Goal: Information Seeking & Learning: Learn about a topic

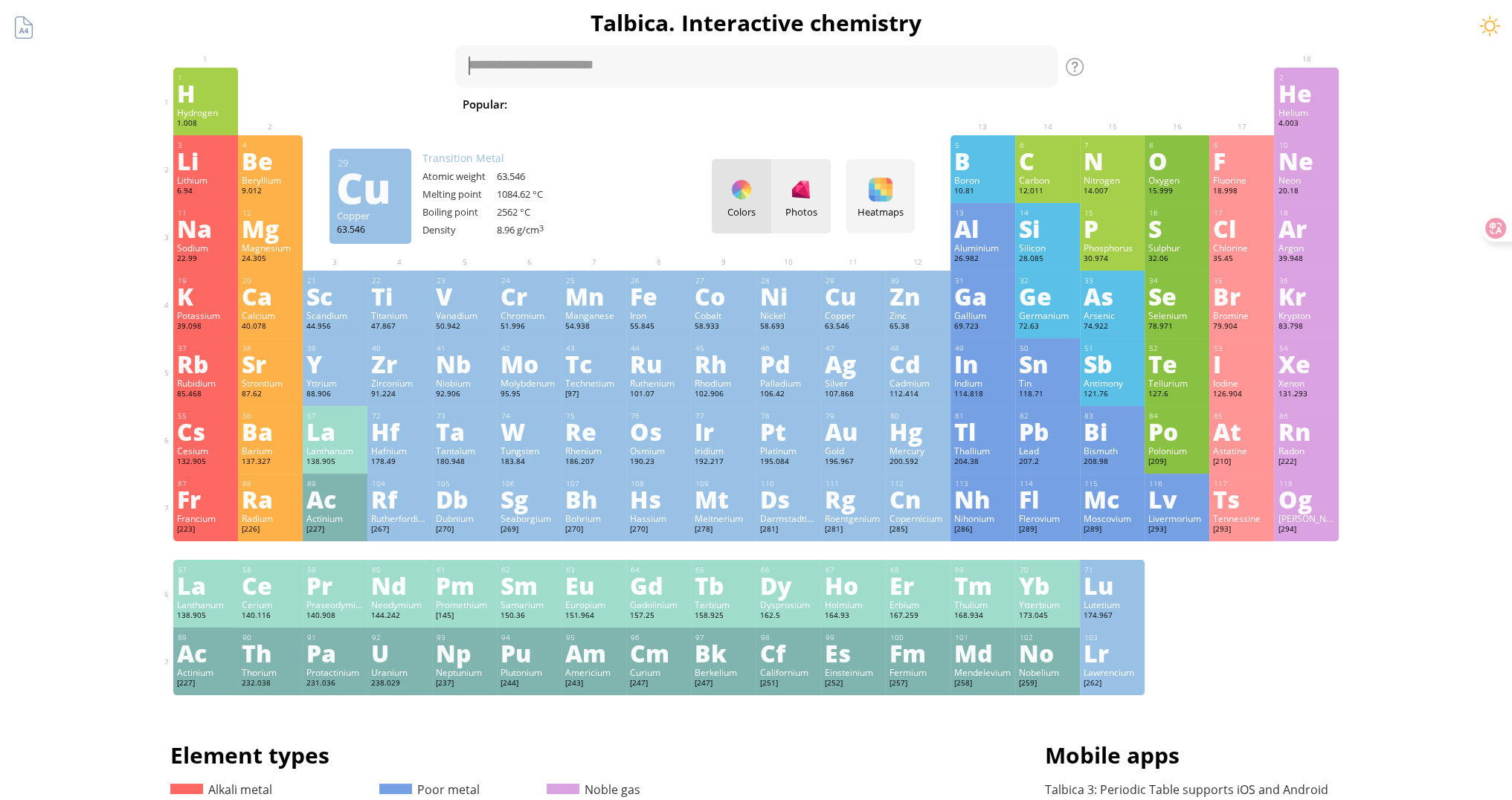
click at [802, 179] on div at bounding box center [801, 189] width 24 height 24
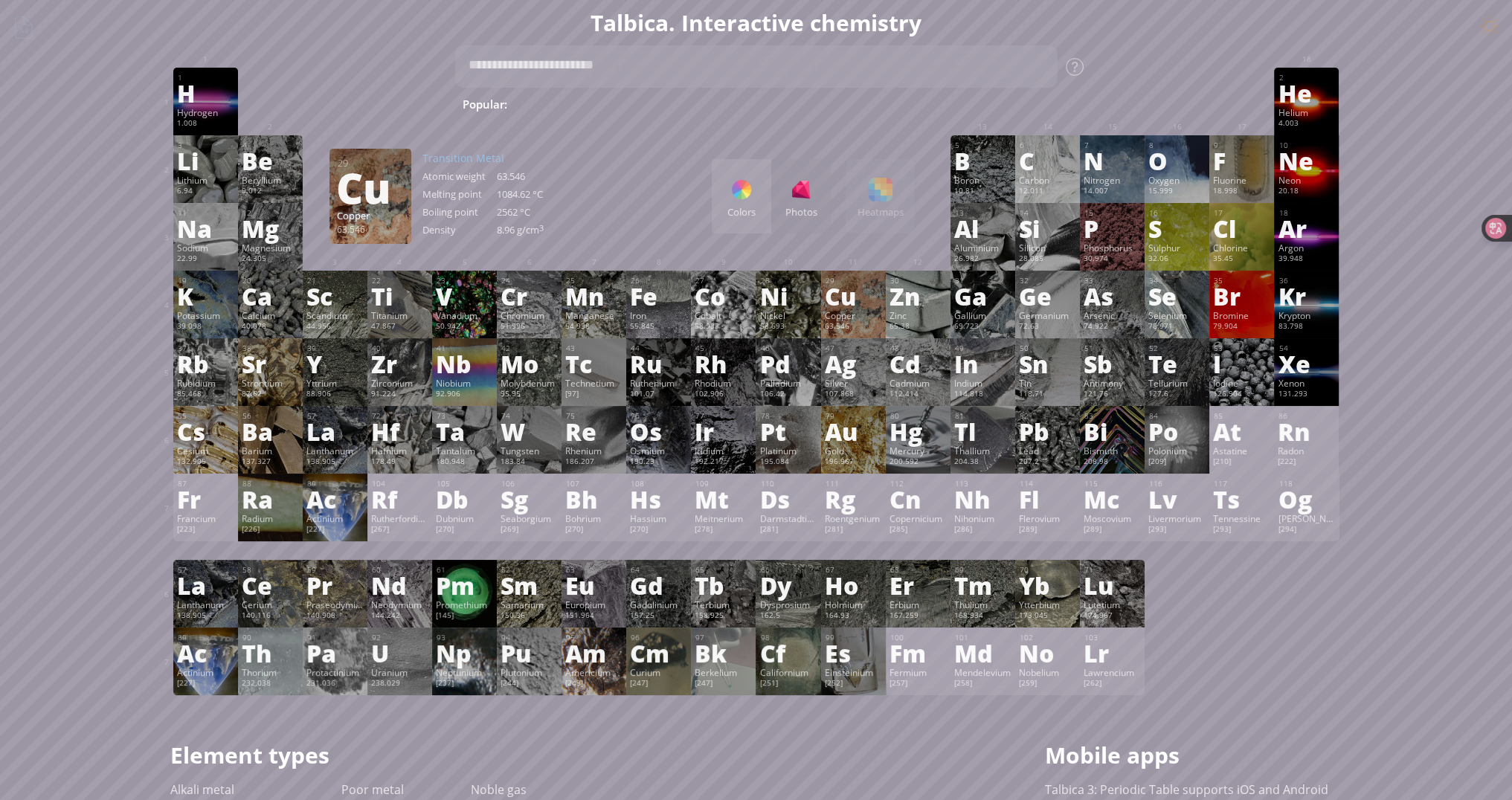
click at [758, 188] on div "Colors" at bounding box center [741, 196] width 59 height 74
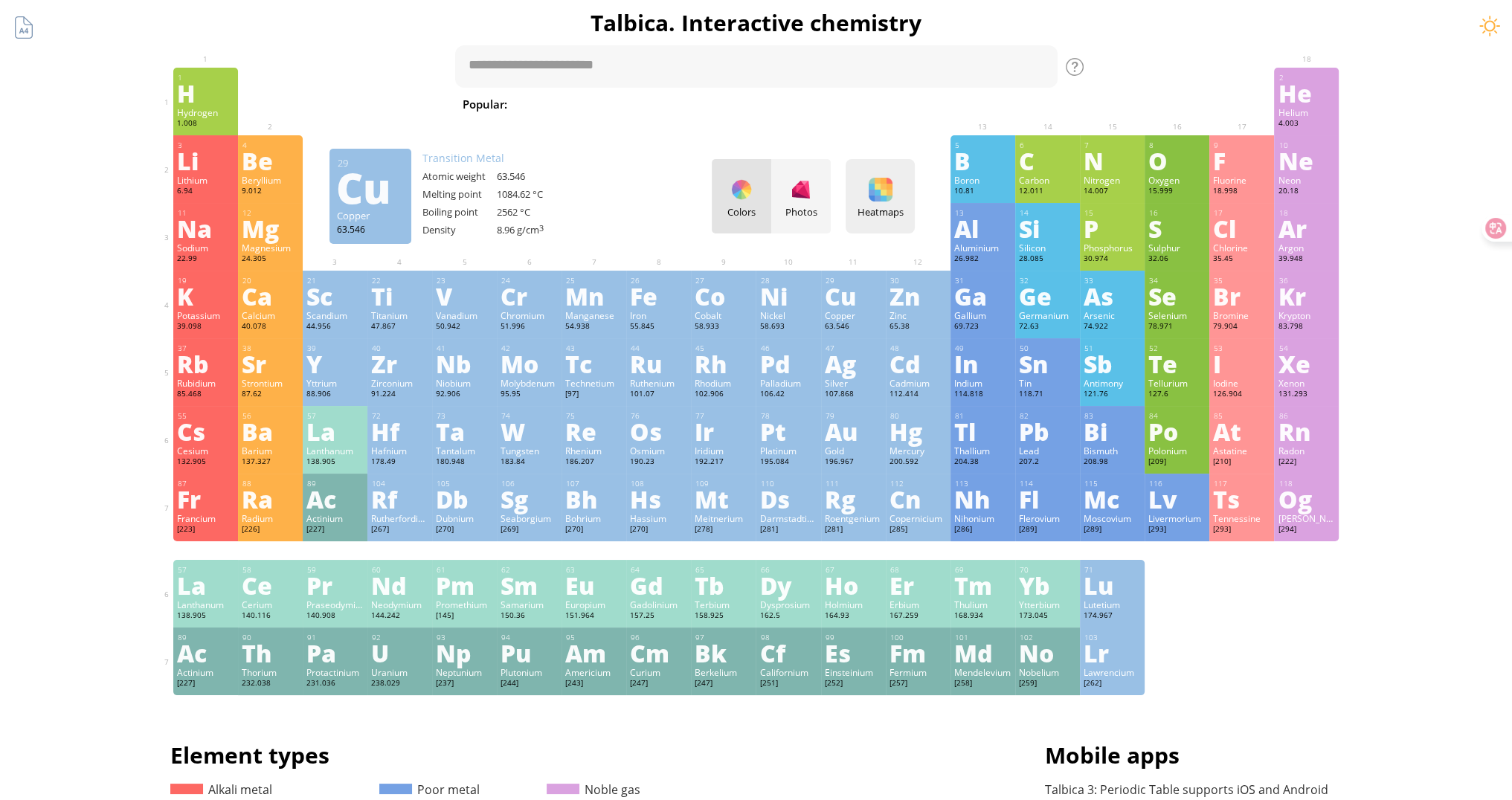
click at [895, 210] on div "Heatmaps" at bounding box center [880, 211] width 62 height 13
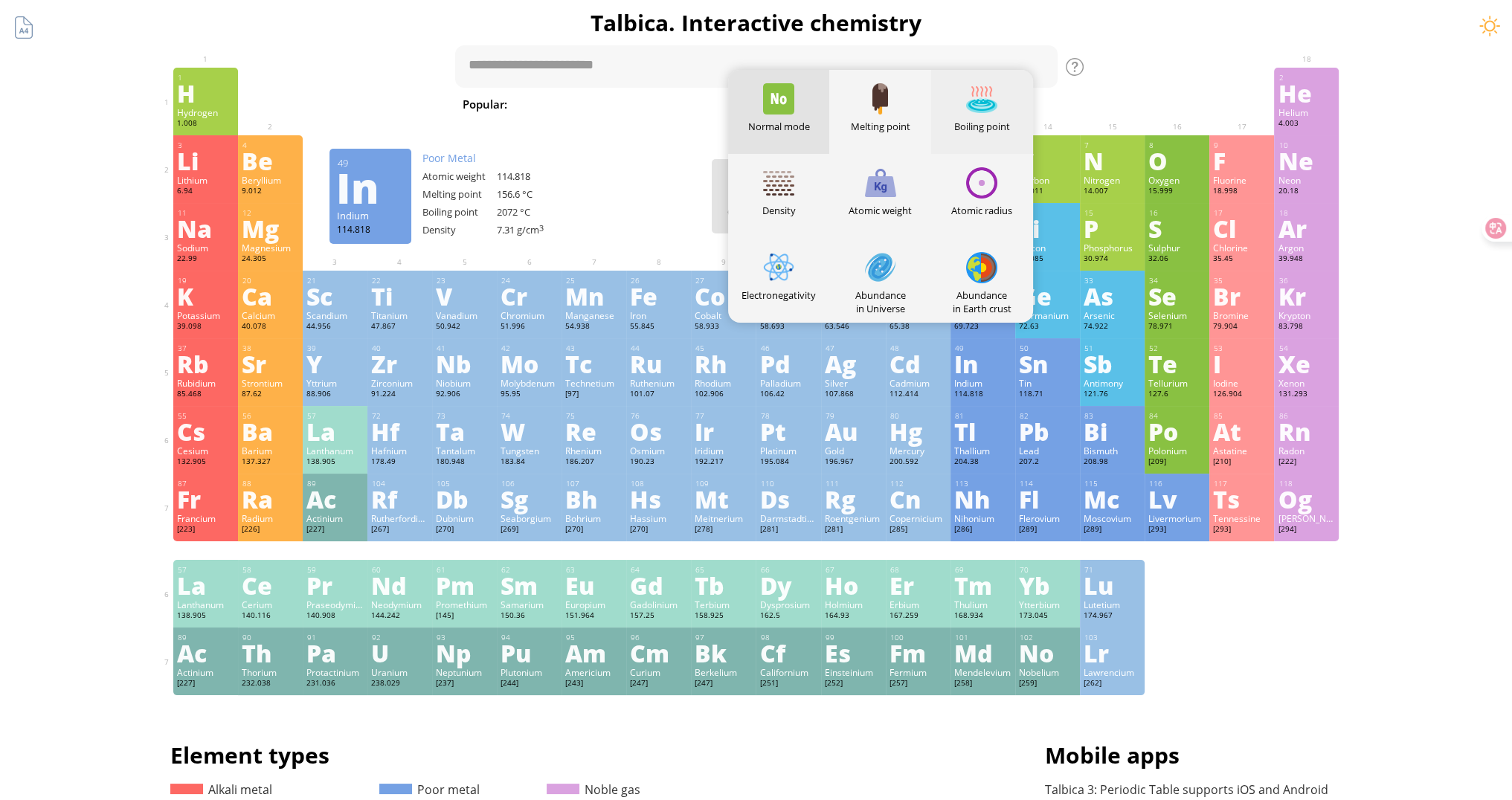
click at [973, 109] on div at bounding box center [981, 99] width 31 height 31
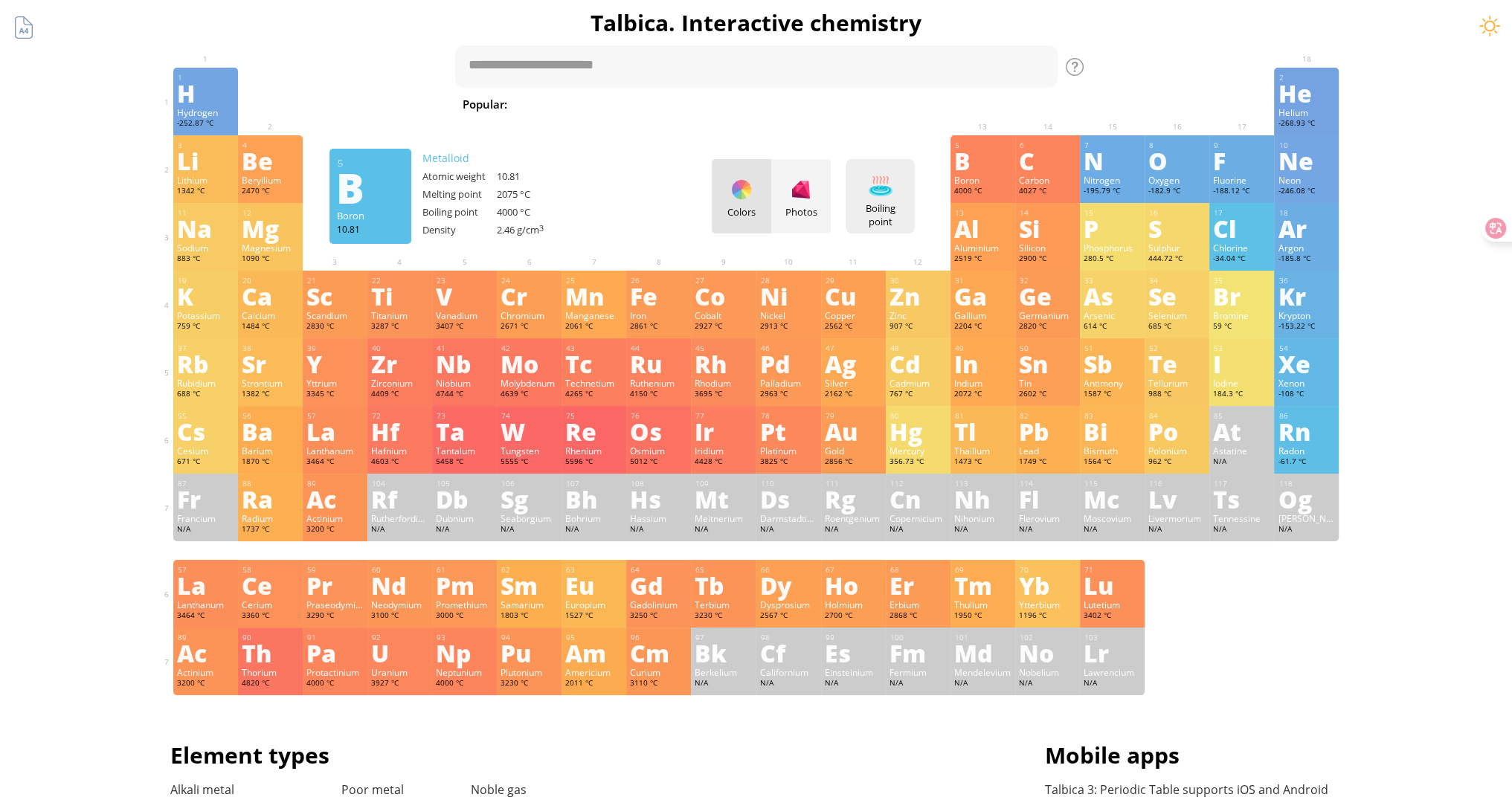
click at [899, 187] on div "Boiling point Heatmaps Normal mode Melting point Boiling point Density Atomic w…" at bounding box center [880, 196] width 69 height 74
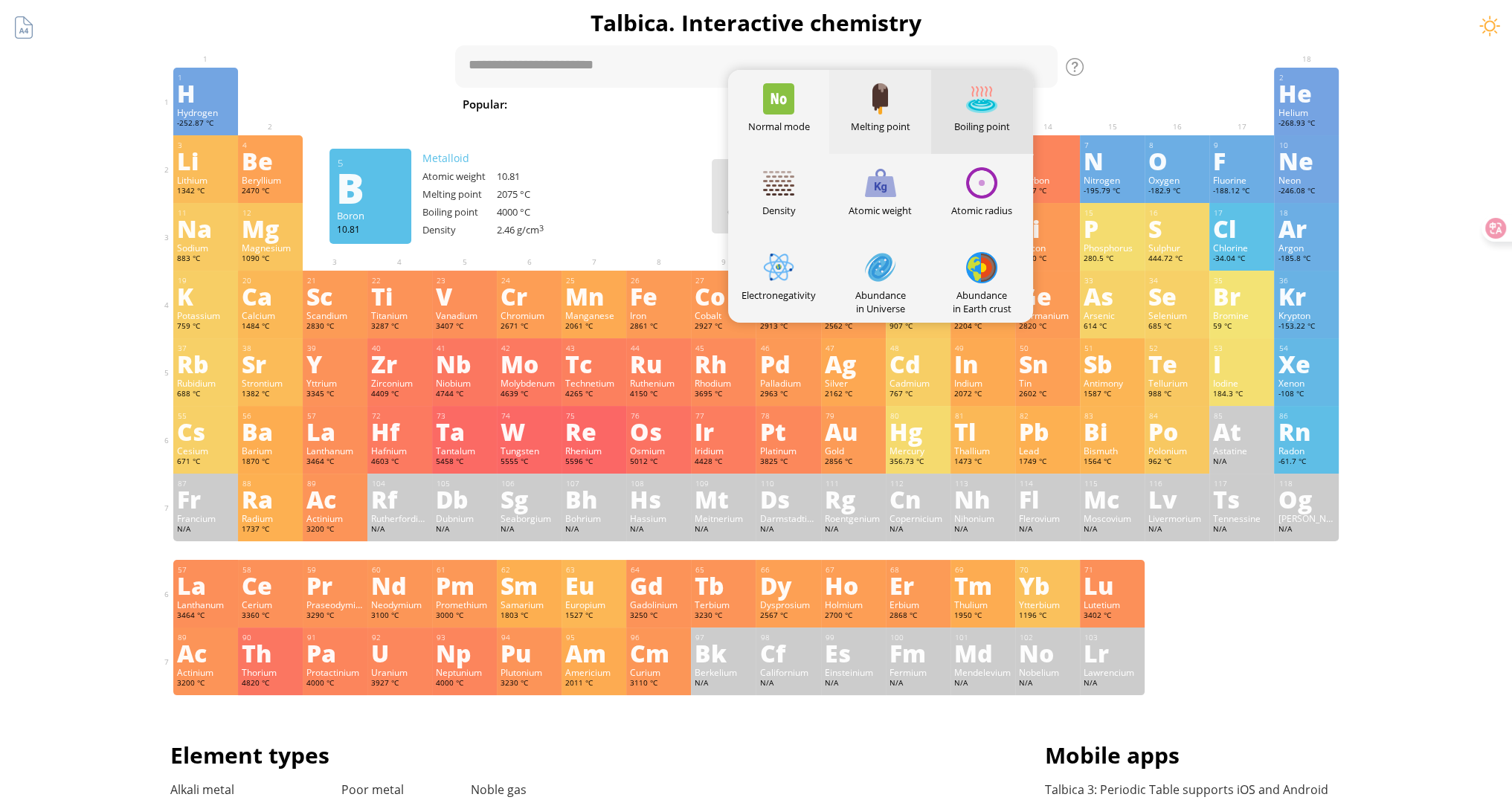
click at [913, 110] on div "Melting point" at bounding box center [880, 112] width 102 height 84
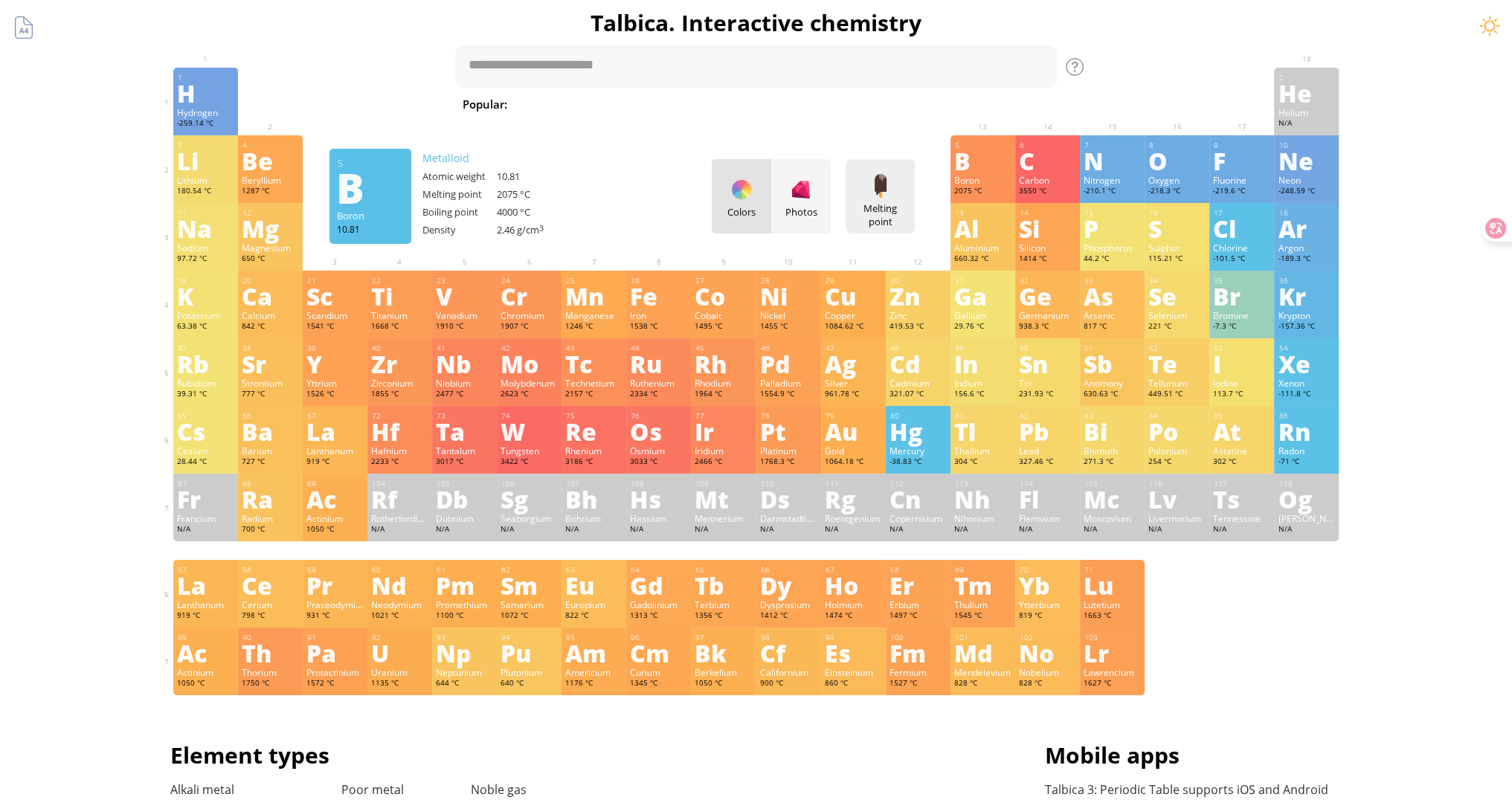
click at [893, 197] on div at bounding box center [880, 186] width 24 height 24
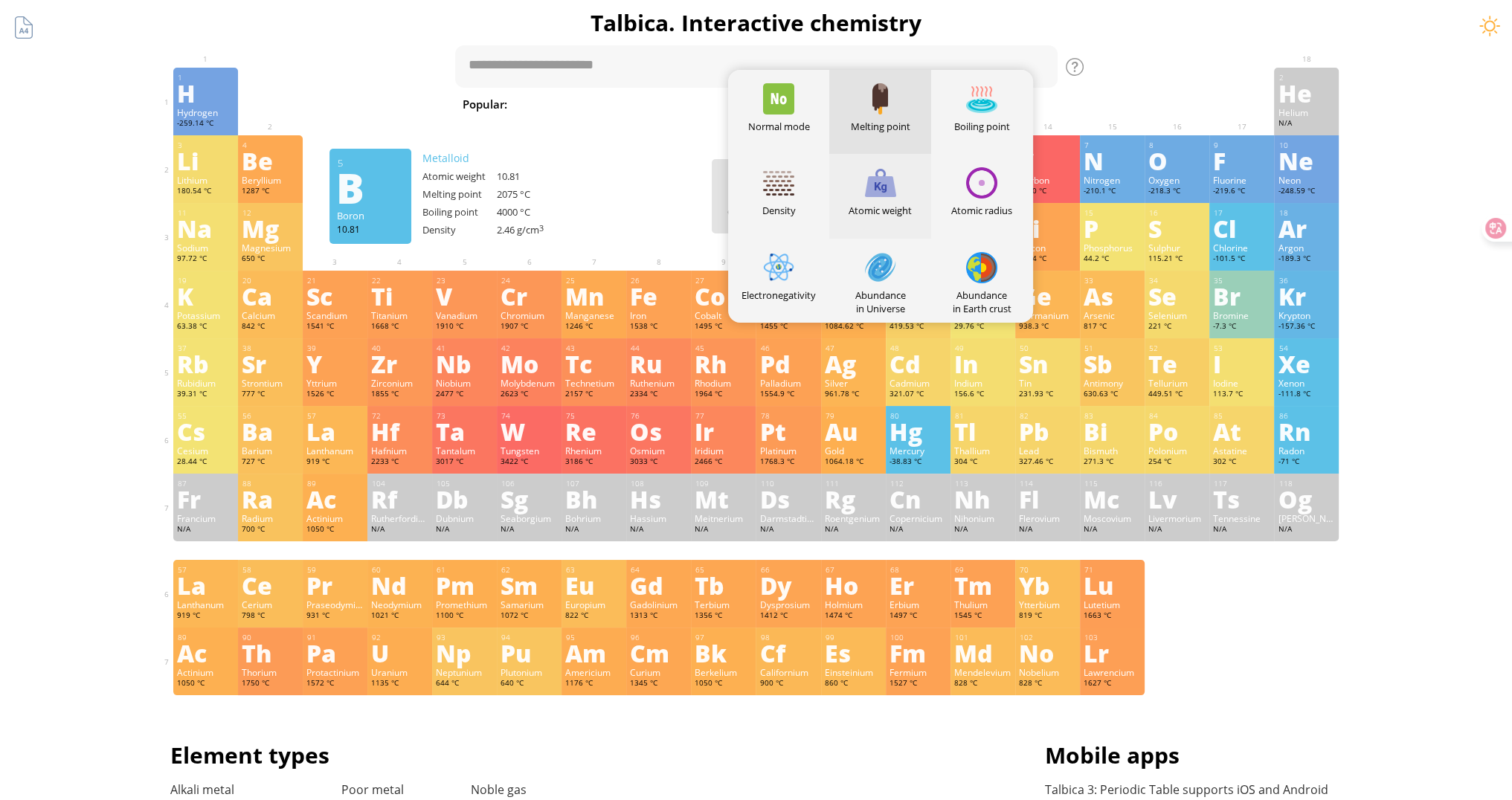
click at [888, 226] on div "Atomic weight" at bounding box center [880, 196] width 102 height 84
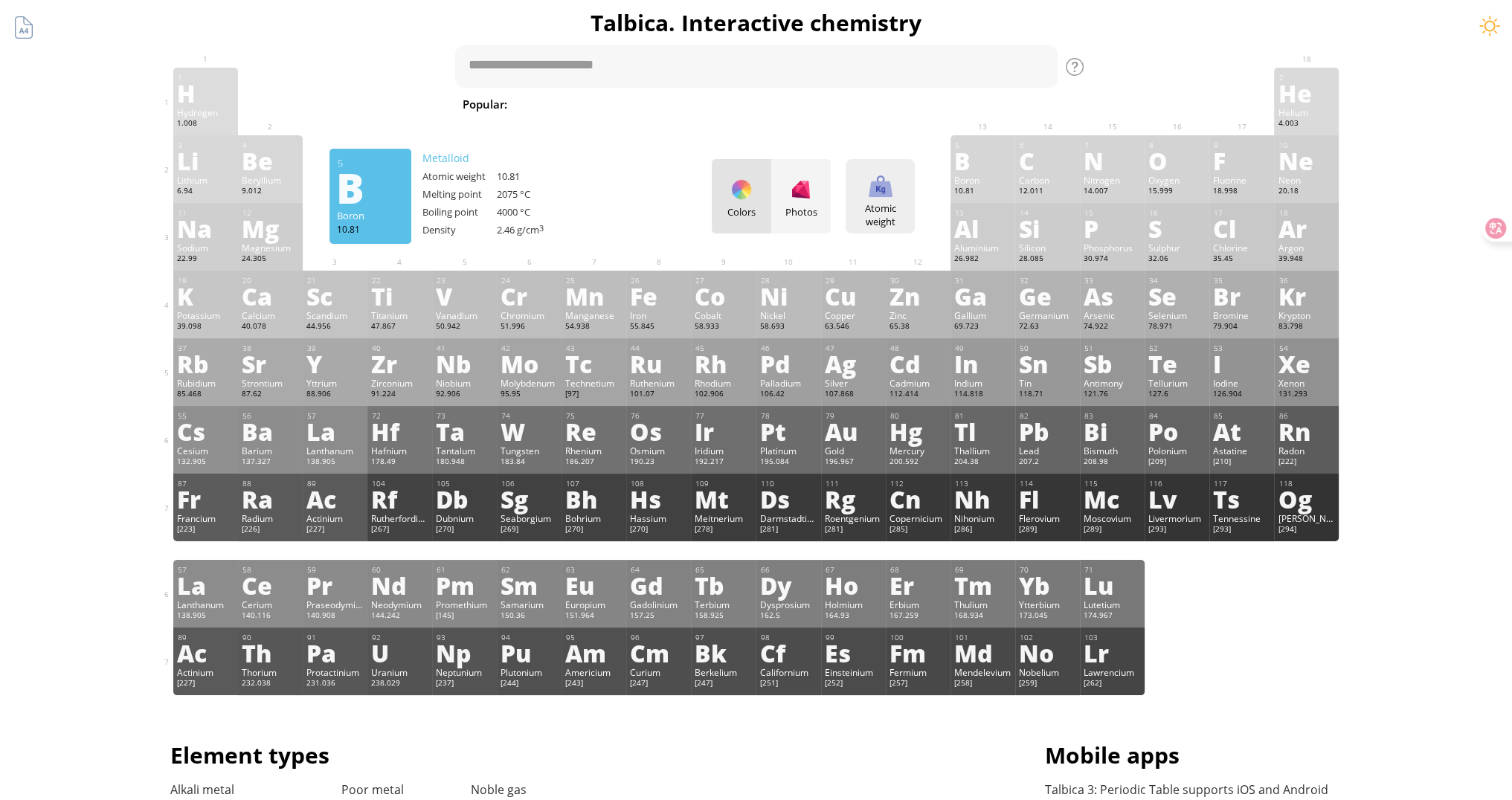
click at [893, 191] on div at bounding box center [880, 186] width 24 height 24
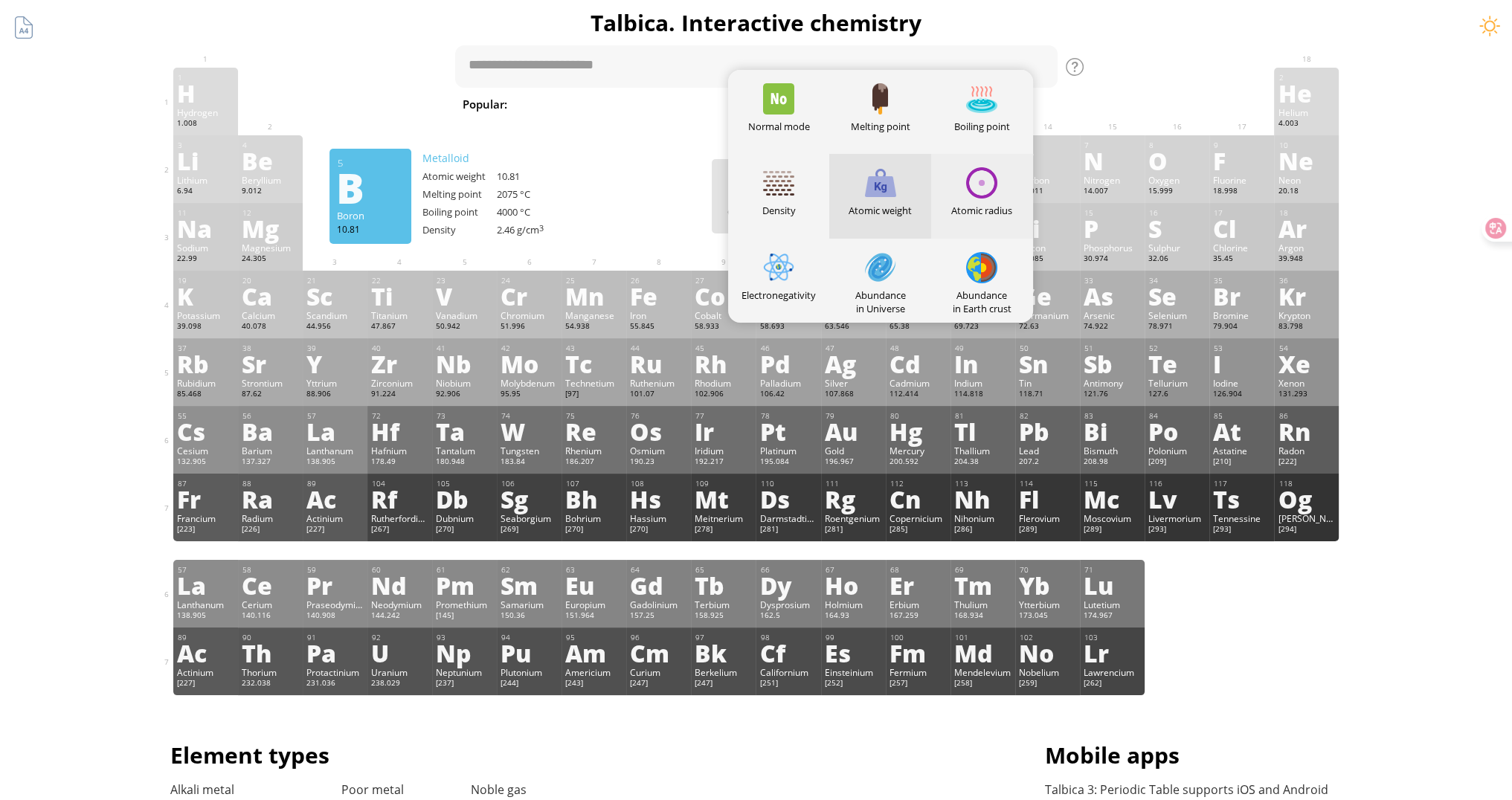
click at [994, 181] on div at bounding box center [981, 183] width 31 height 31
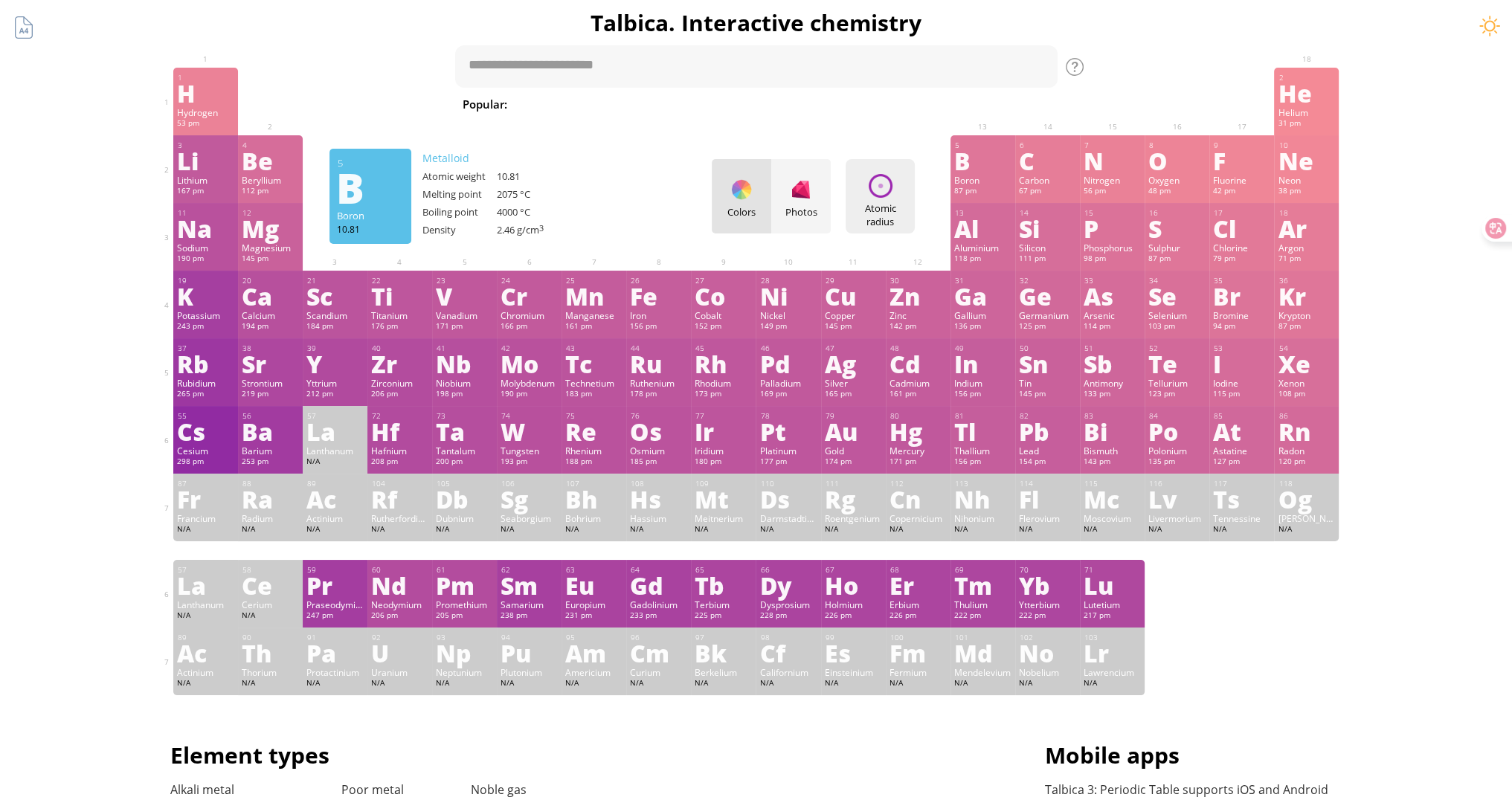
click at [898, 199] on div "Atomic radius Heatmaps Normal mode Melting point Boiling point Density Atomic w…" at bounding box center [880, 196] width 69 height 74
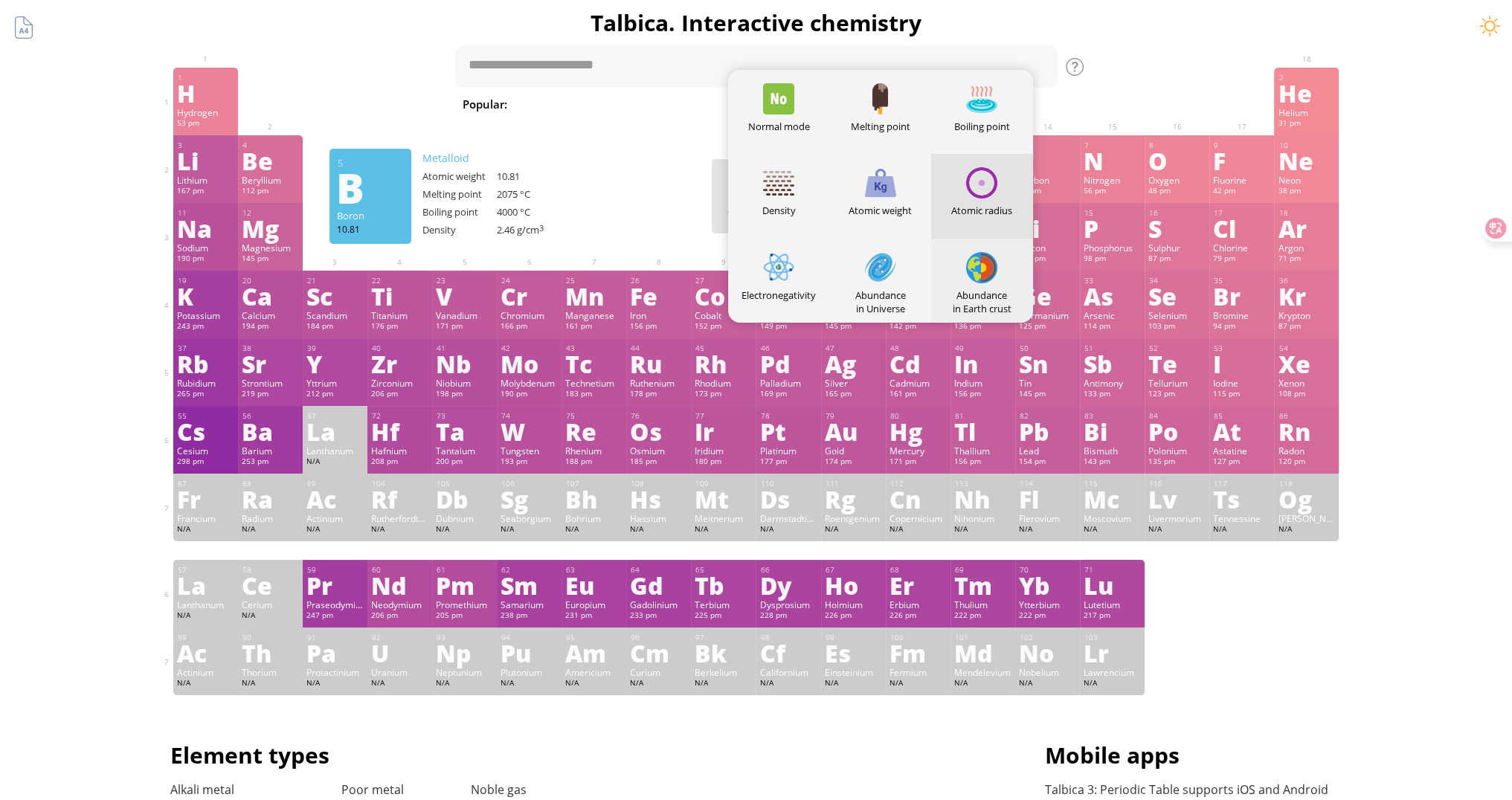
click at [979, 289] on div "Abundance in Earth crust" at bounding box center [982, 302] width 102 height 27
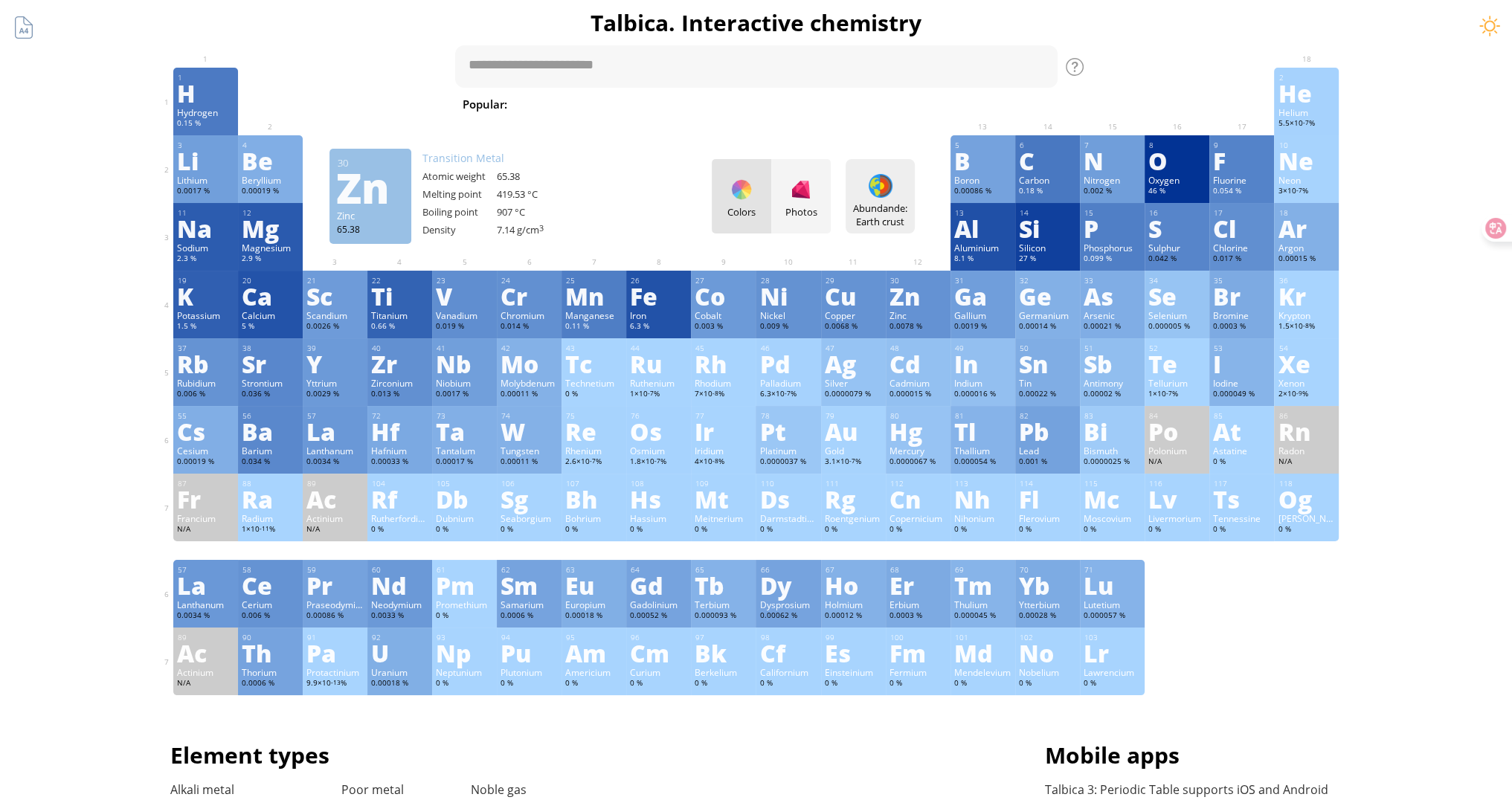
click at [895, 202] on div "Abundande: Earth crust" at bounding box center [880, 214] width 62 height 27
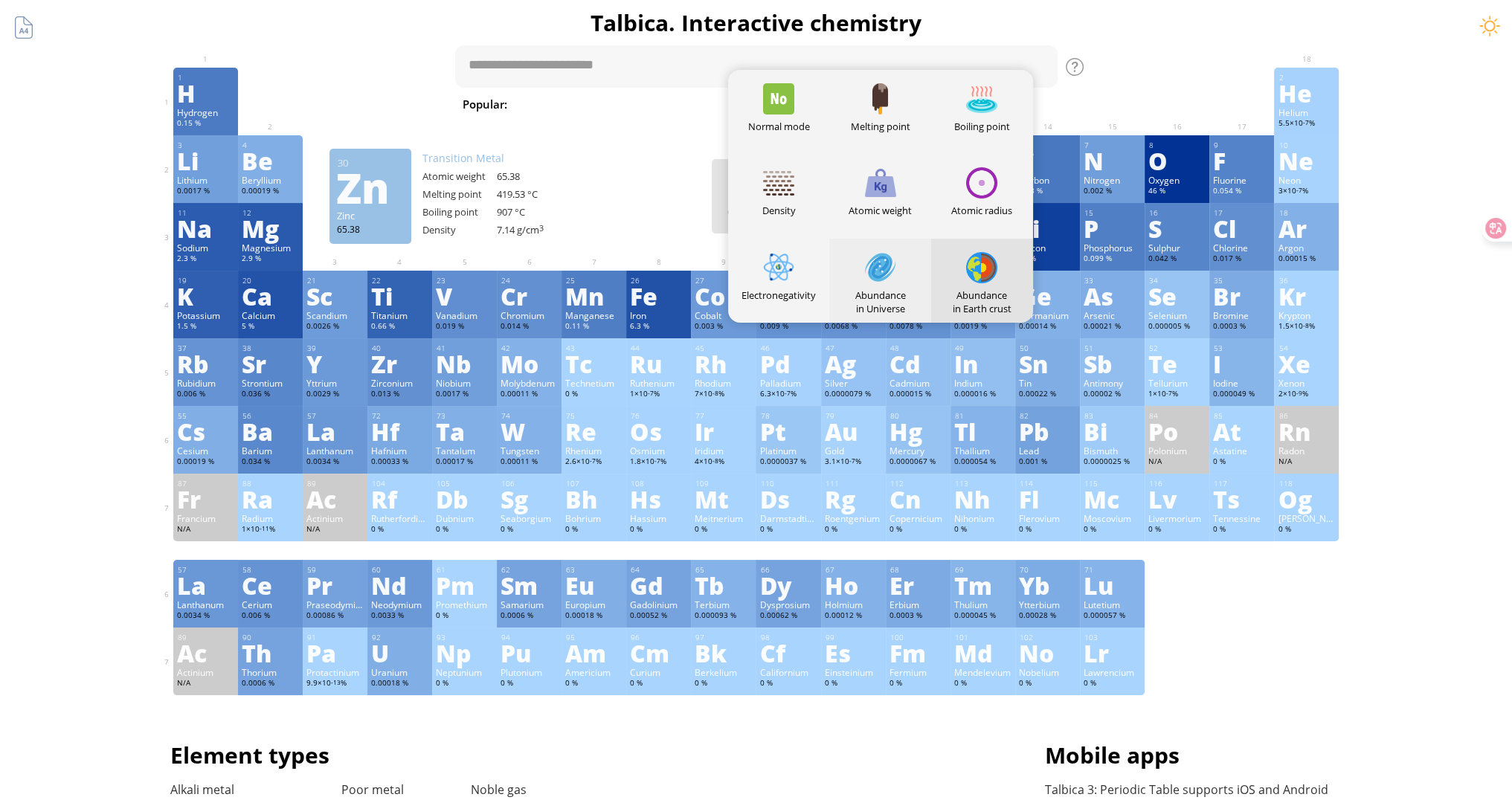
click at [893, 298] on div "Abundance in Universe" at bounding box center [880, 302] width 102 height 27
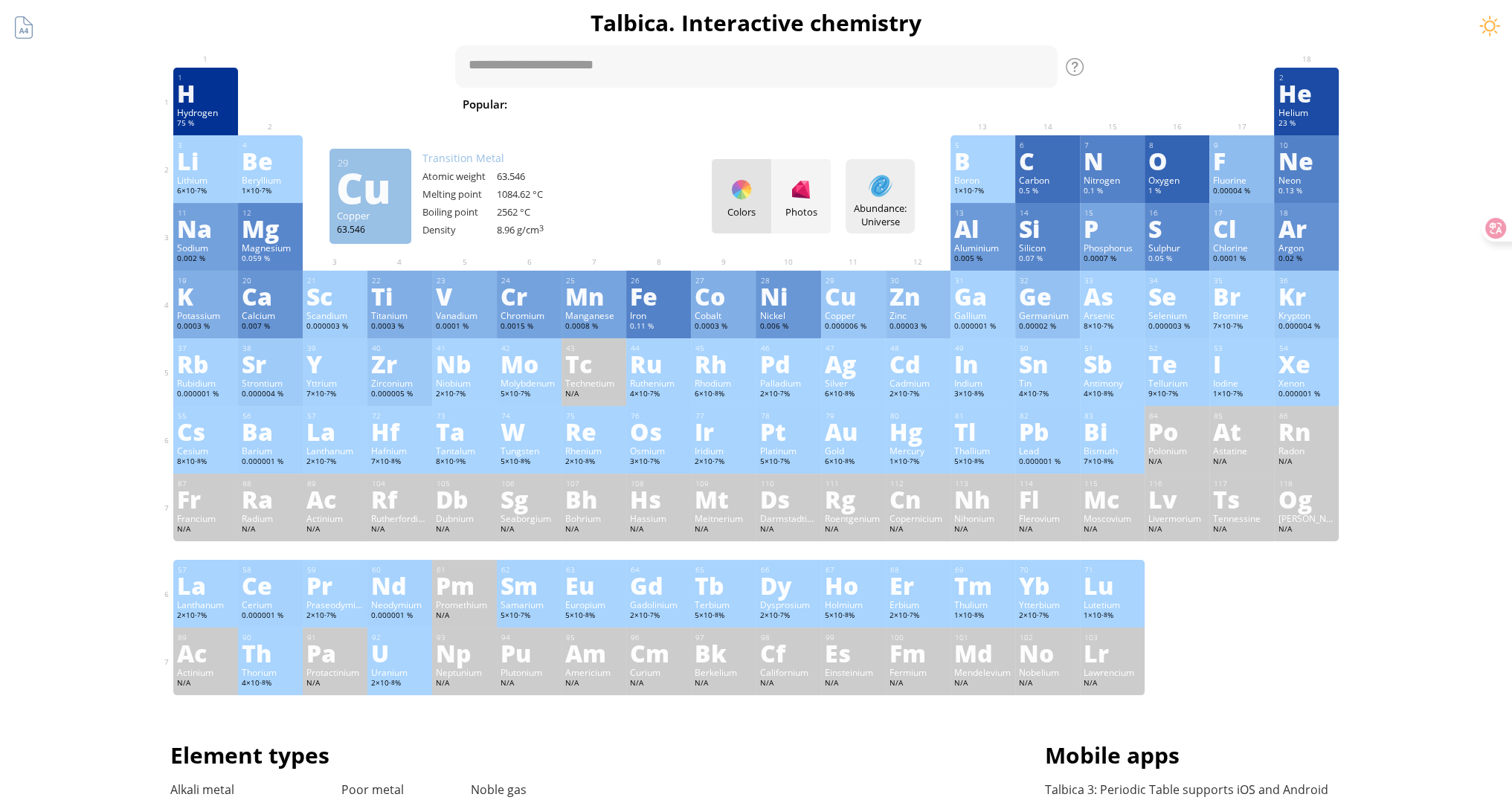
click at [883, 198] on div "Abundance: Universe Heatmaps Normal mode Melting point Boiling point Density At…" at bounding box center [880, 196] width 69 height 74
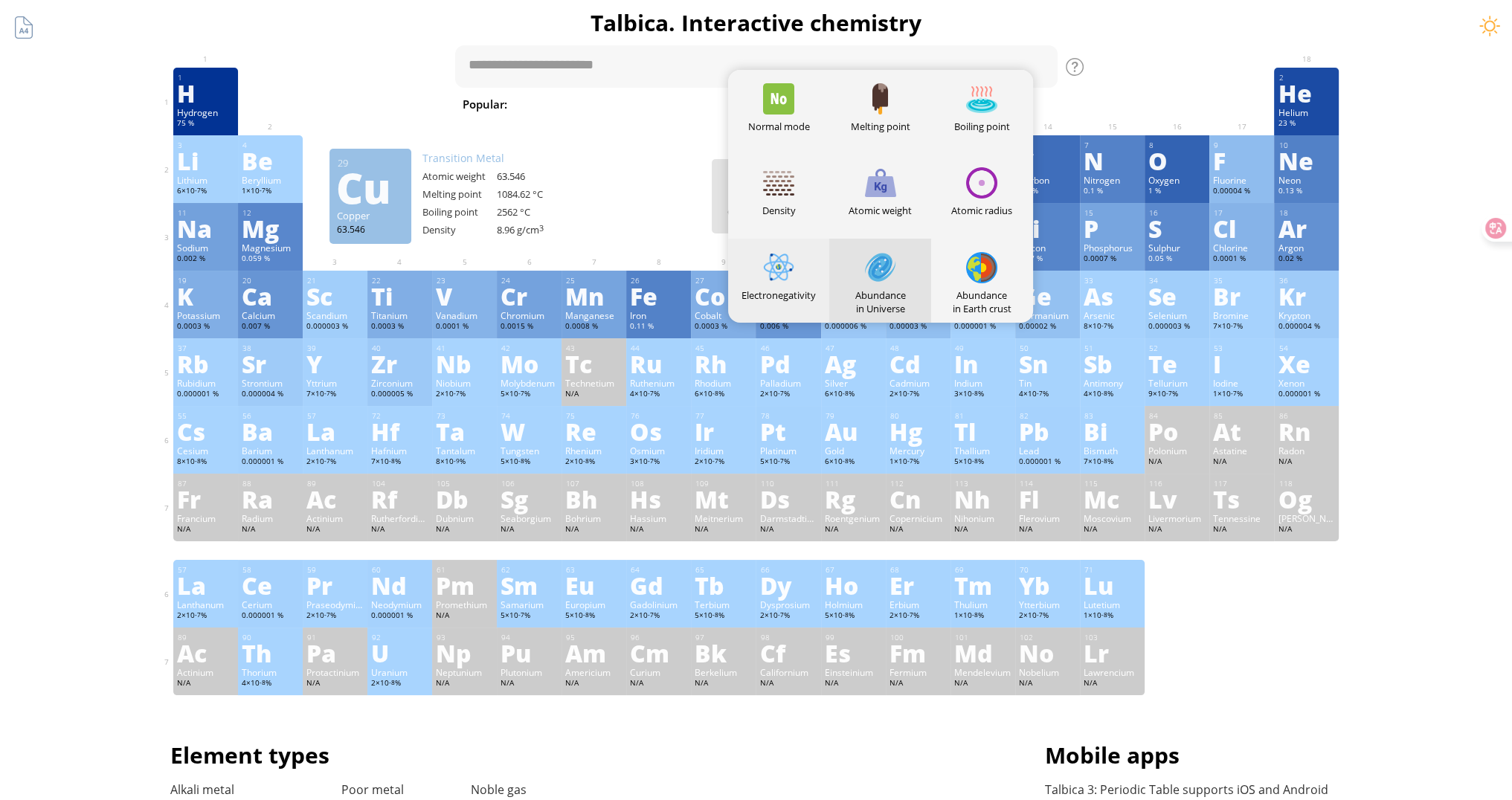
click at [804, 273] on div "Electronegativity" at bounding box center [779, 280] width 102 height 84
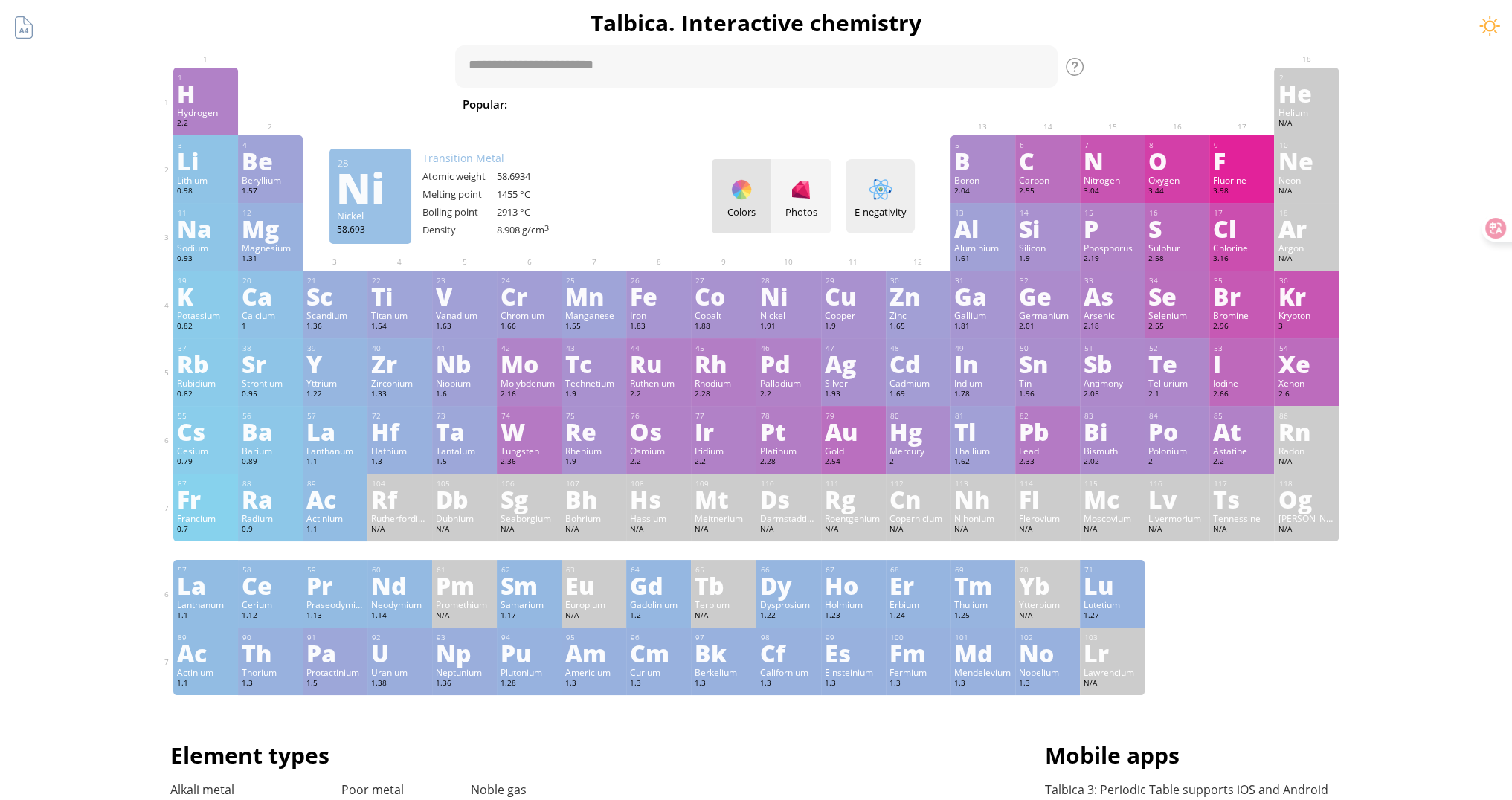
click at [872, 205] on div "E-negativity" at bounding box center [880, 211] width 62 height 13
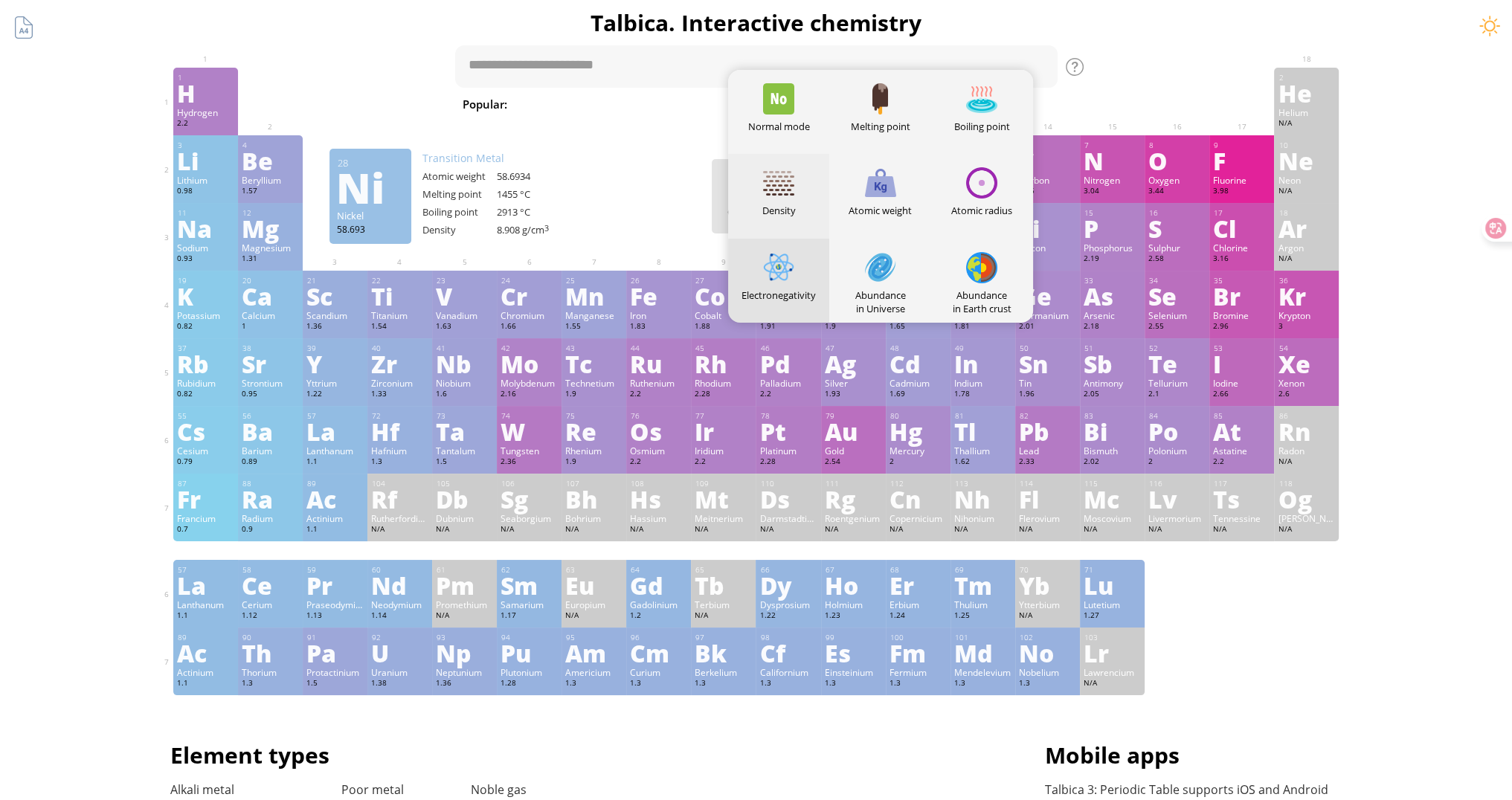
click at [764, 183] on div "Density" at bounding box center [779, 196] width 102 height 84
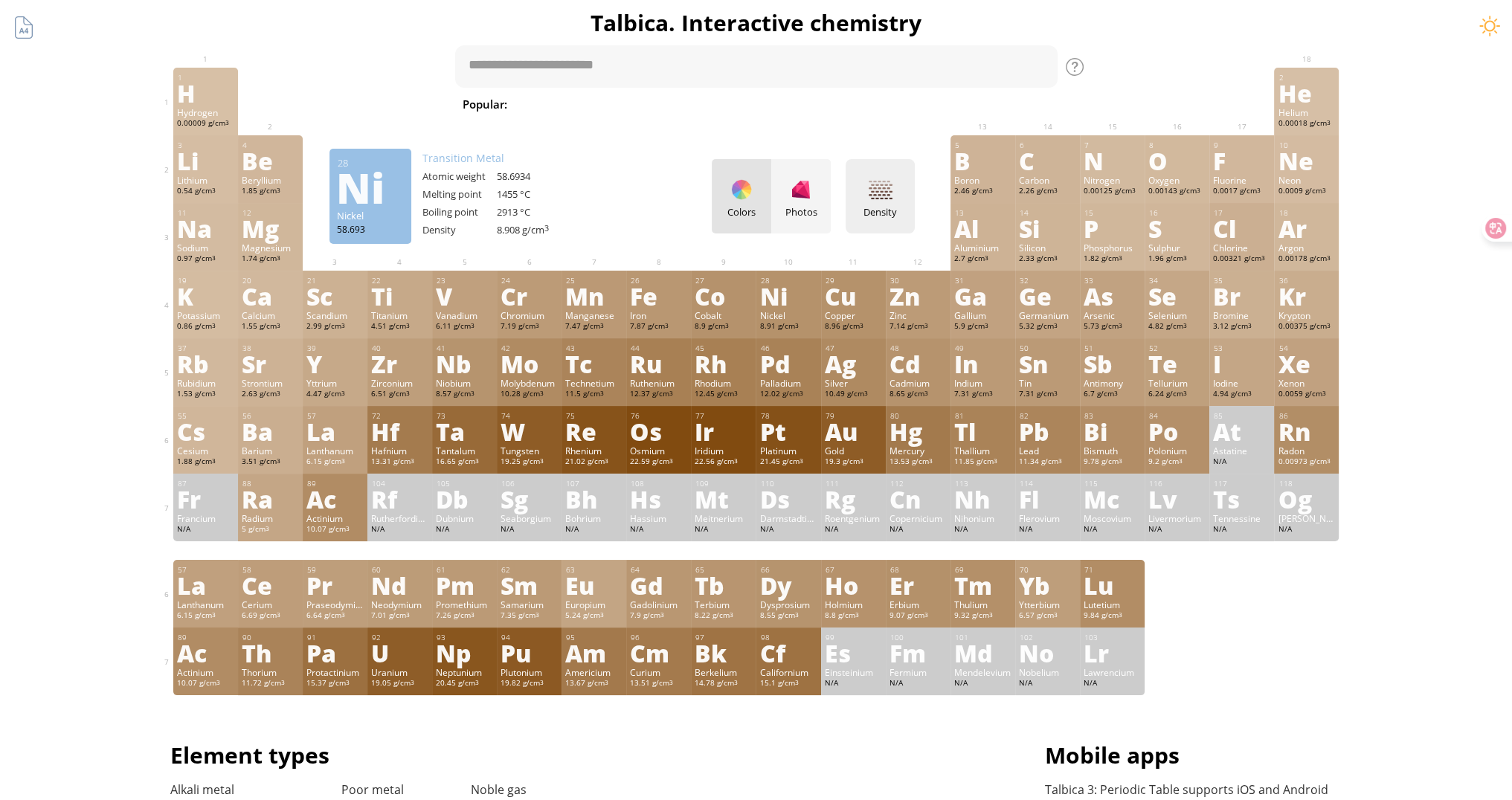
click at [878, 184] on div at bounding box center [880, 189] width 24 height 24
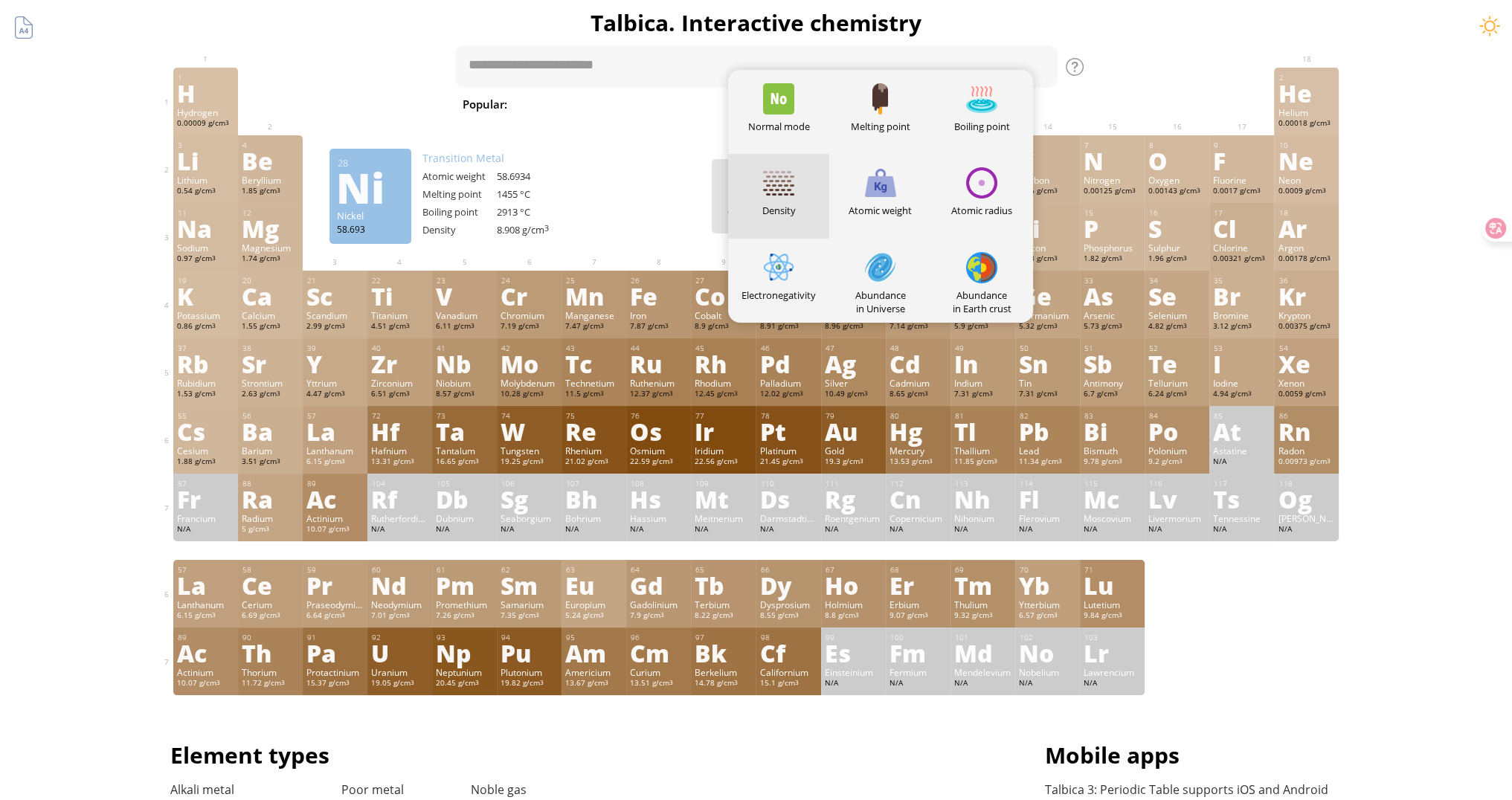
click at [793, 120] on div "Normal mode" at bounding box center [779, 126] width 102 height 13
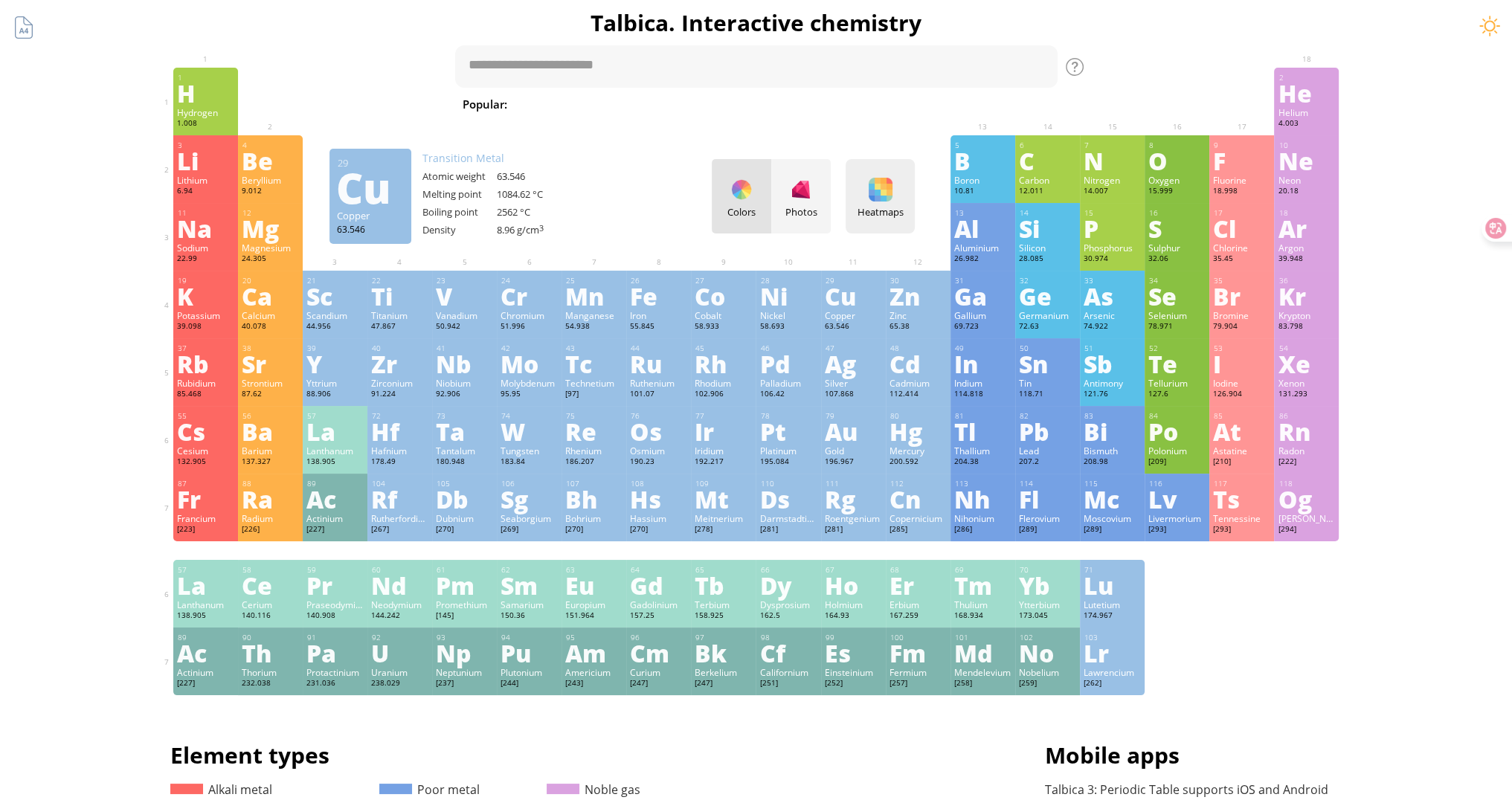
click at [884, 184] on div at bounding box center [880, 189] width 24 height 24
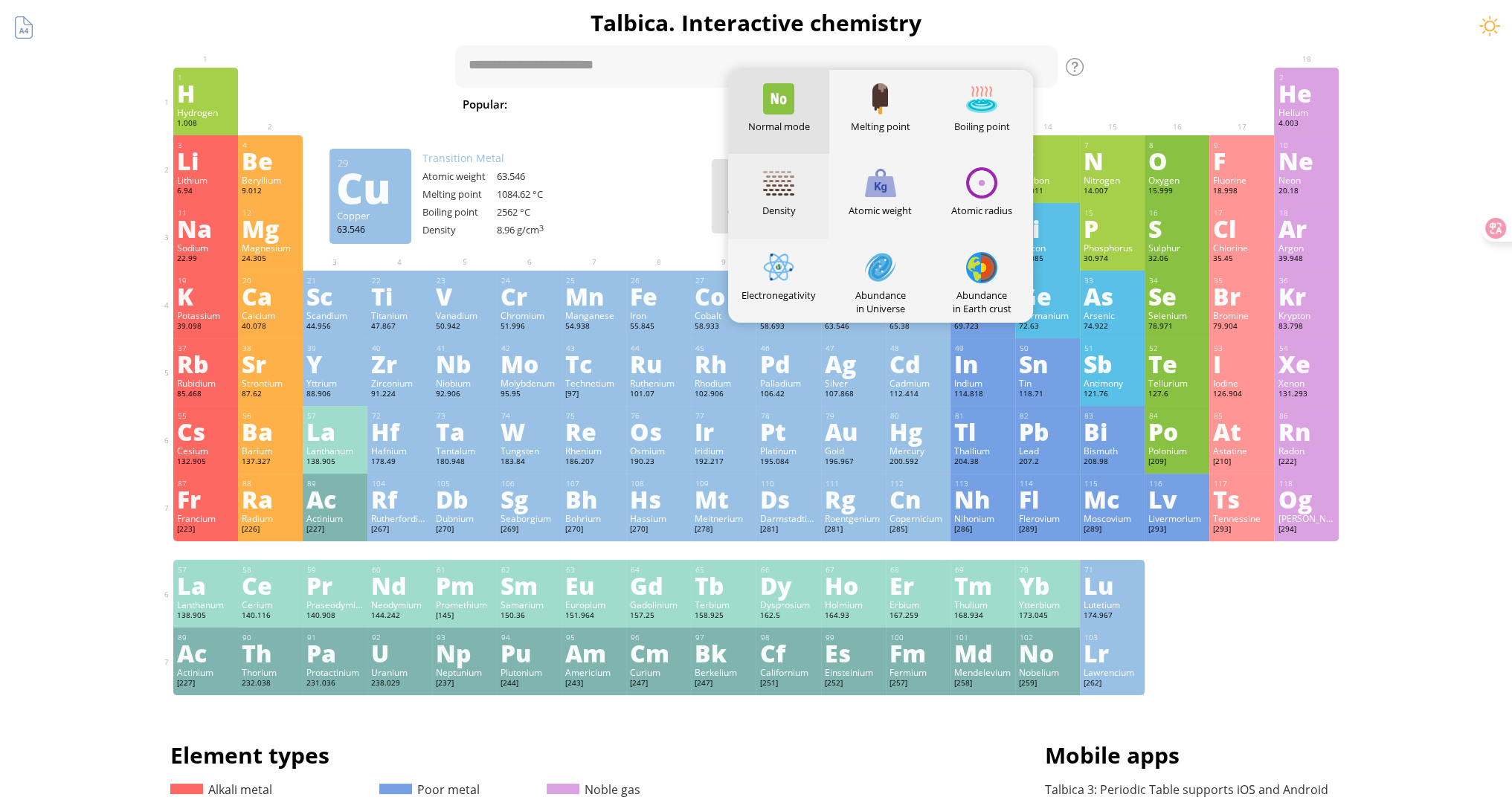
click at [808, 185] on div "Density" at bounding box center [779, 196] width 102 height 84
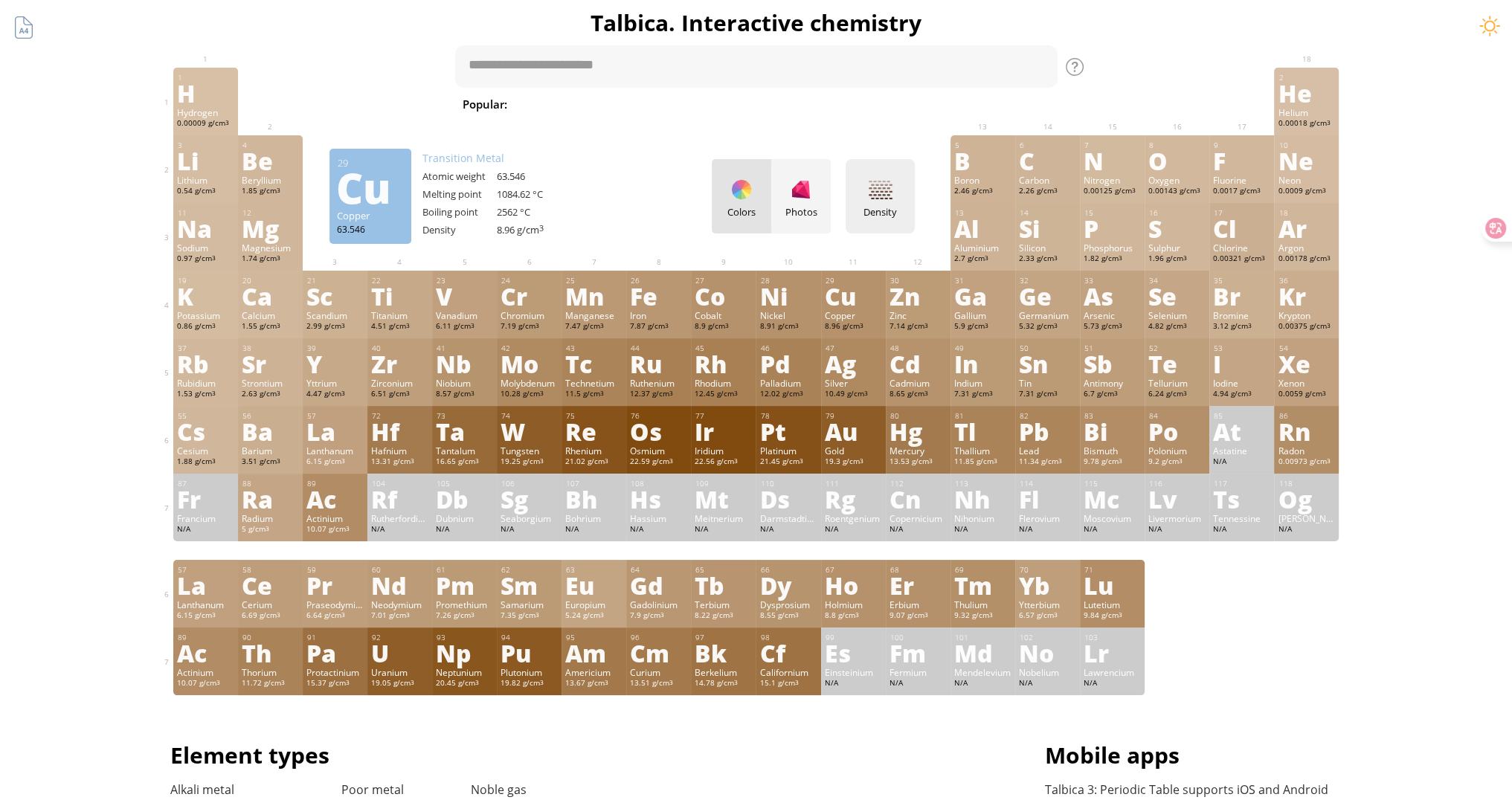
click at [879, 196] on div at bounding box center [880, 189] width 24 height 24
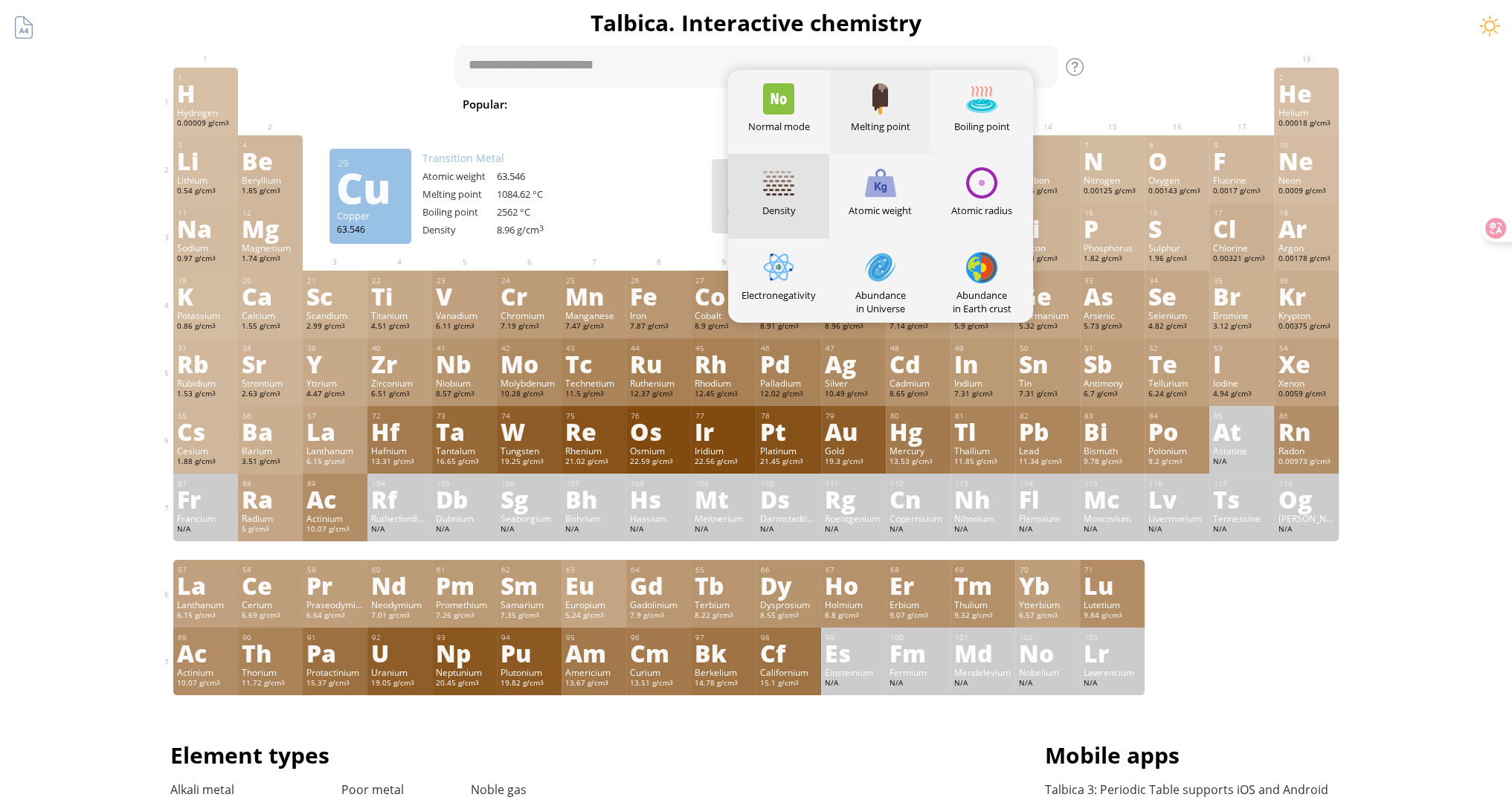
click at [872, 123] on div "Melting point" at bounding box center [880, 126] width 102 height 13
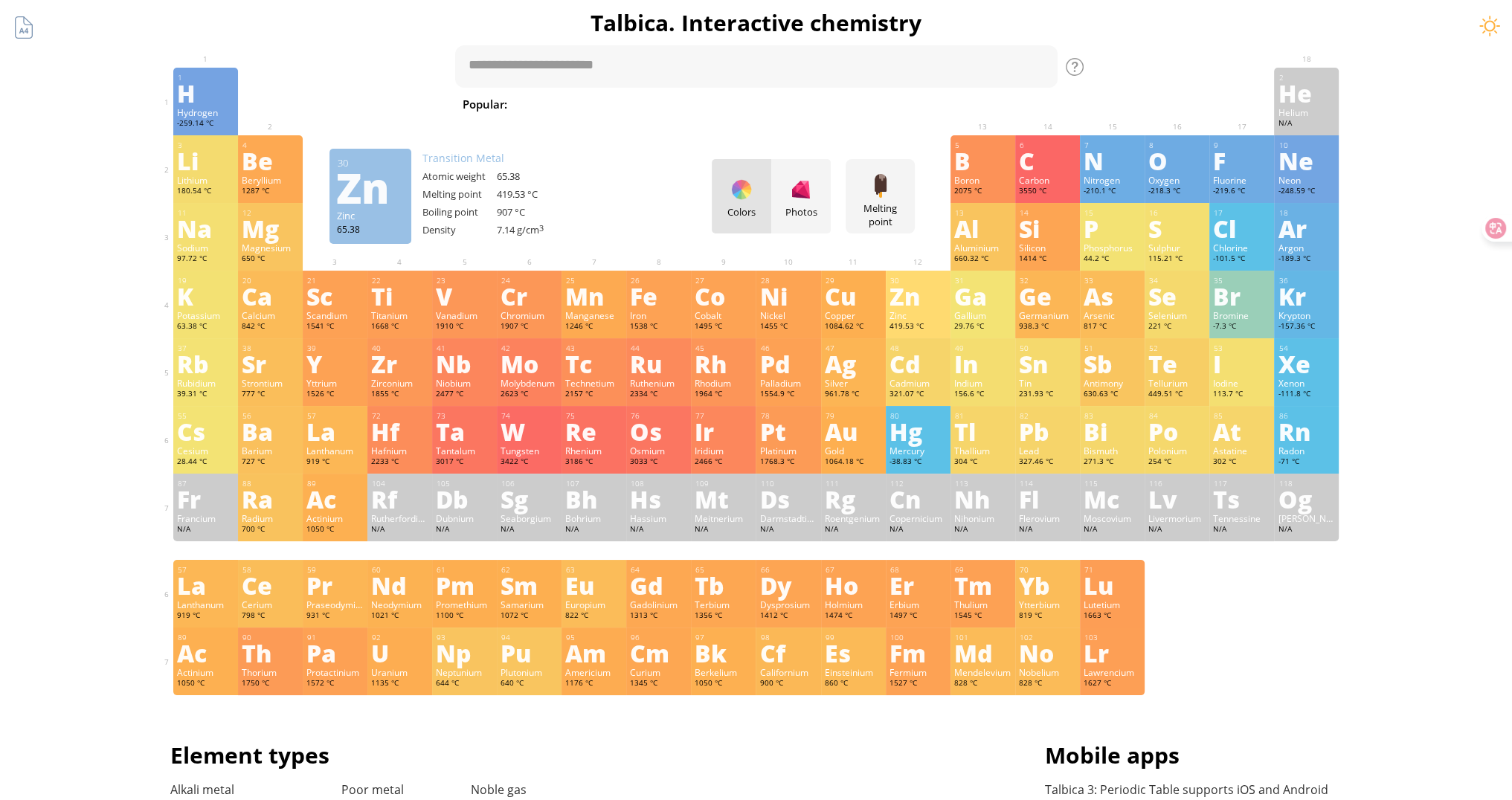
click at [906, 305] on div "Zn" at bounding box center [918, 295] width 57 height 24
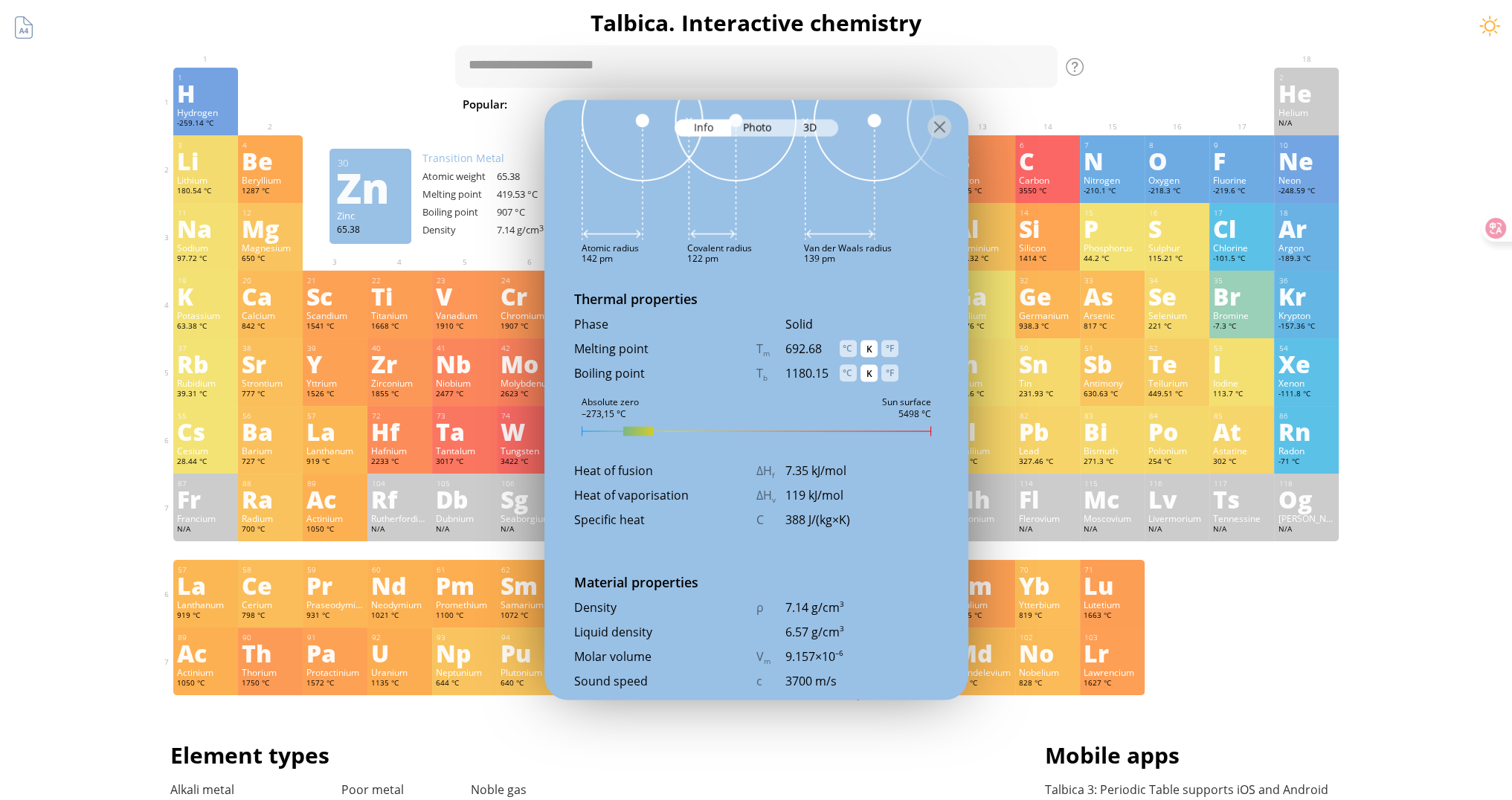
scroll to position [1562, 0]
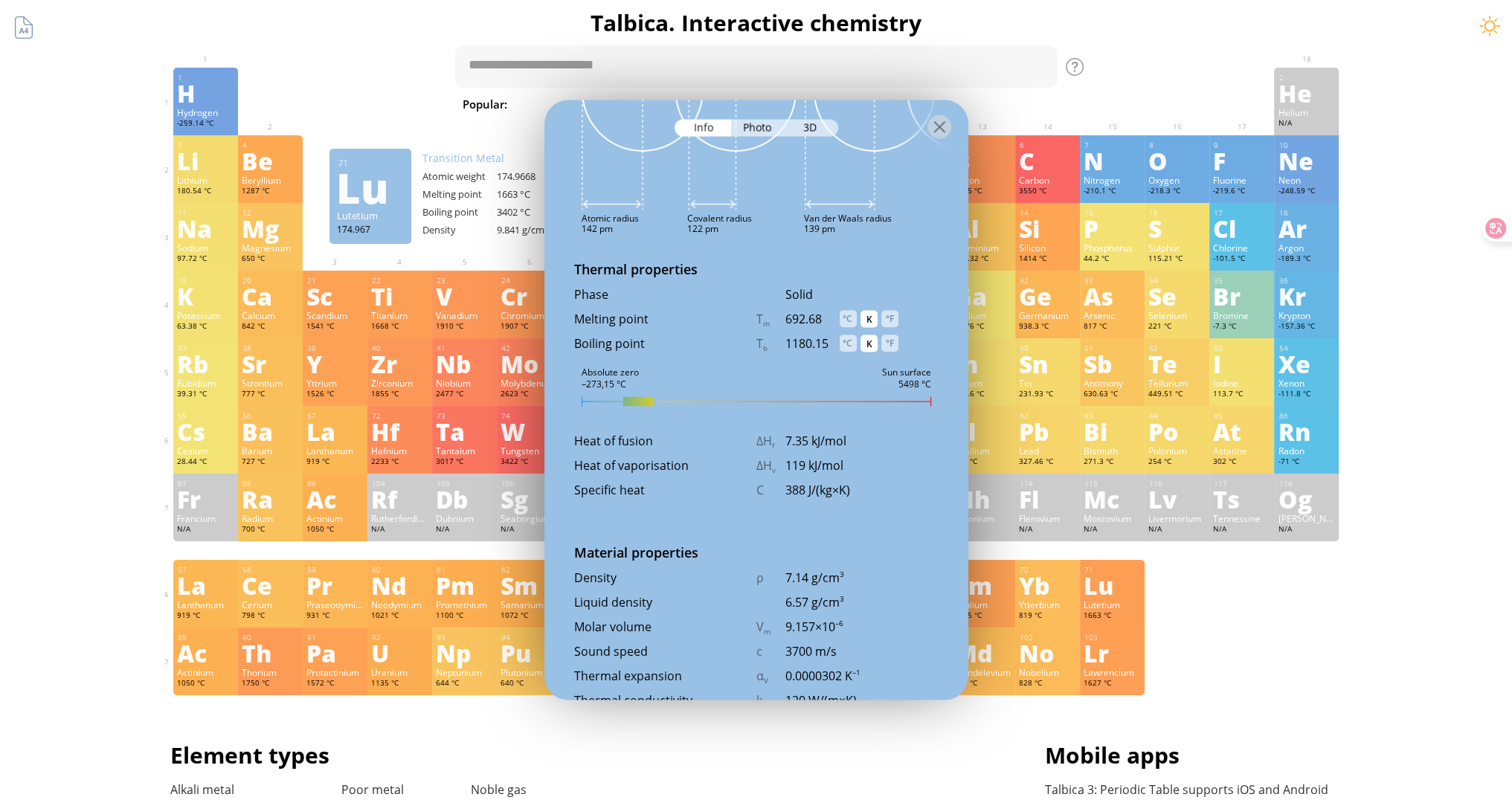
click at [1204, 596] on div "1 H Hydrogen -259.14 °C −1, +1 −1, +1 -259.14 °C -252.87 °C 0.0899 g/l 1s 1 2 H…" at bounding box center [757, 382] width 1166 height 628
click at [1379, 100] on div "Summary Molecular formula Molecular weight Exact mass Monoisotopic mass Classif…" at bounding box center [756, 630] width 1512 height 1261
